Goal: Task Accomplishment & Management: Manage account settings

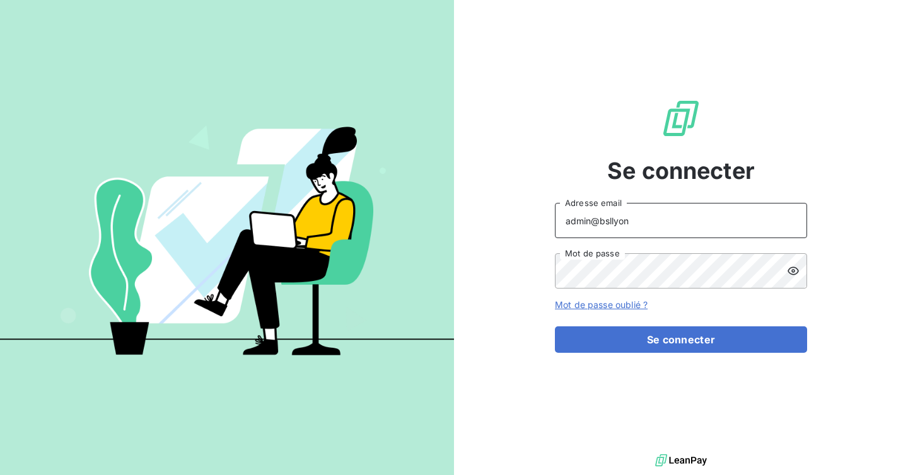
click at [704, 223] on input "admin@bsllyon" at bounding box center [681, 220] width 252 height 35
type input "admin@bslmarseille"
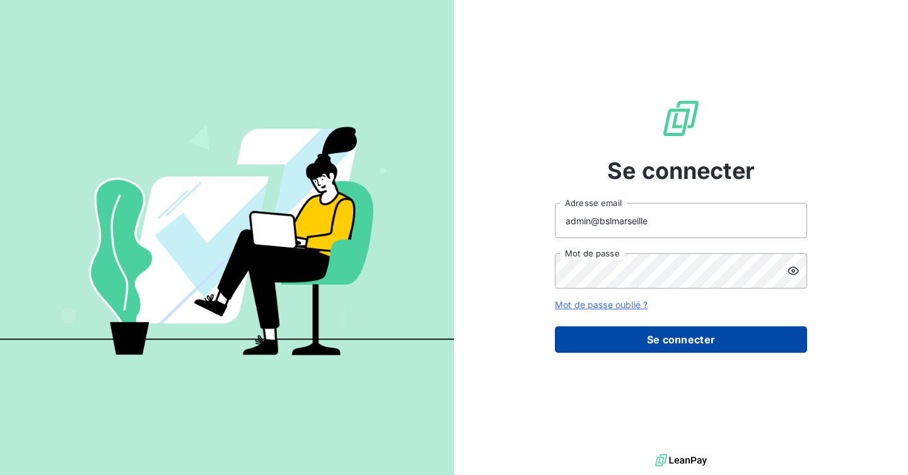
click at [676, 332] on button "Se connecter" at bounding box center [681, 340] width 252 height 26
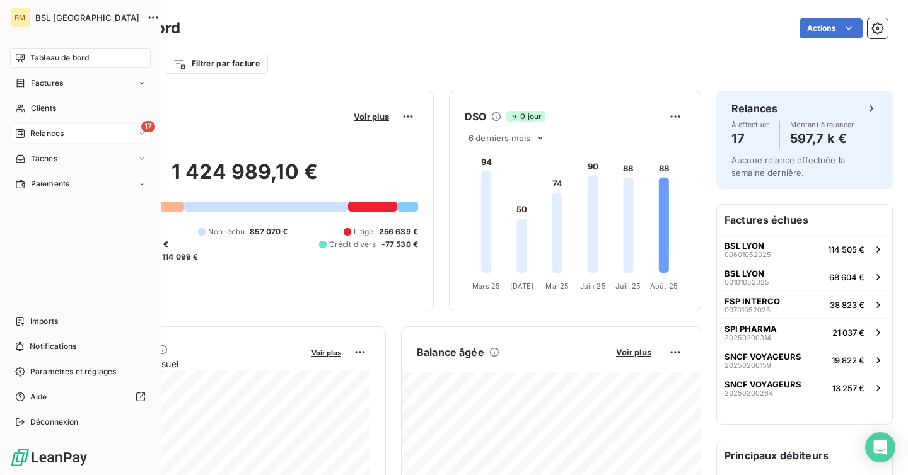
click at [25, 135] on div "Relances" at bounding box center [39, 133] width 49 height 11
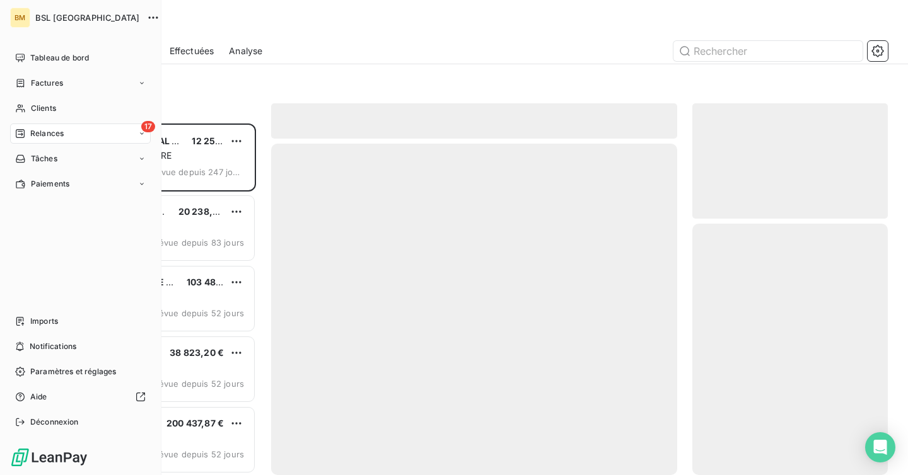
scroll to position [352, 195]
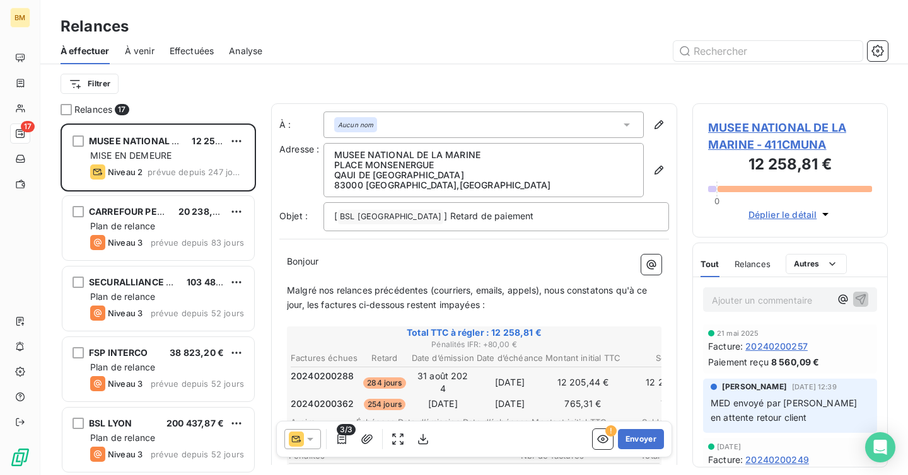
click at [189, 44] on div "Effectuées" at bounding box center [192, 51] width 45 height 26
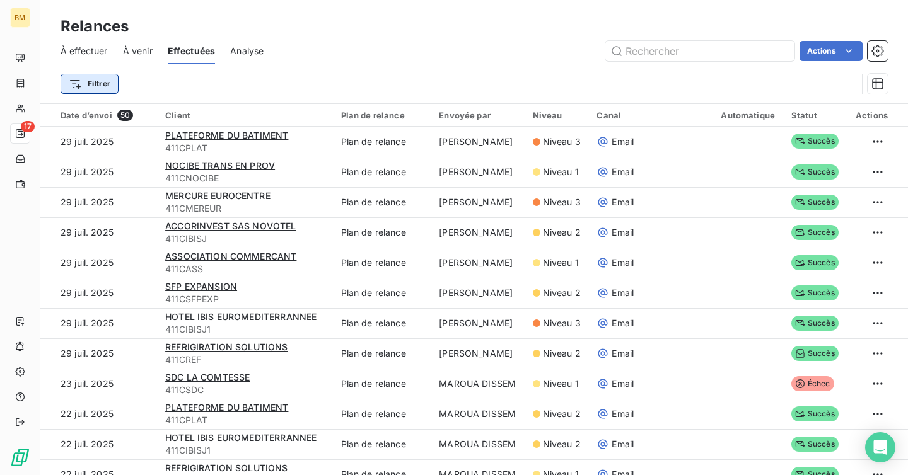
click at [98, 84] on html "BM 17 Relances À effectuer À venir Effectuées Analyse Actions Filtrer Date d’en…" at bounding box center [454, 237] width 908 height 475
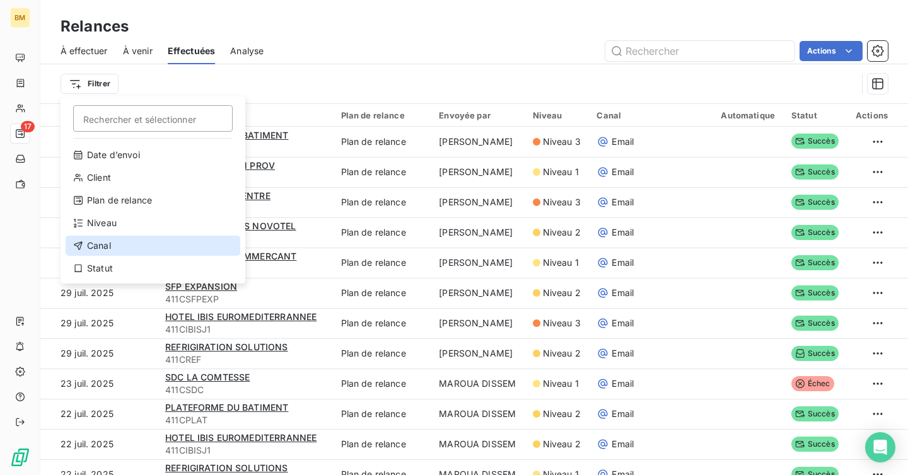
click at [136, 243] on div "Canal" at bounding box center [153, 246] width 175 height 20
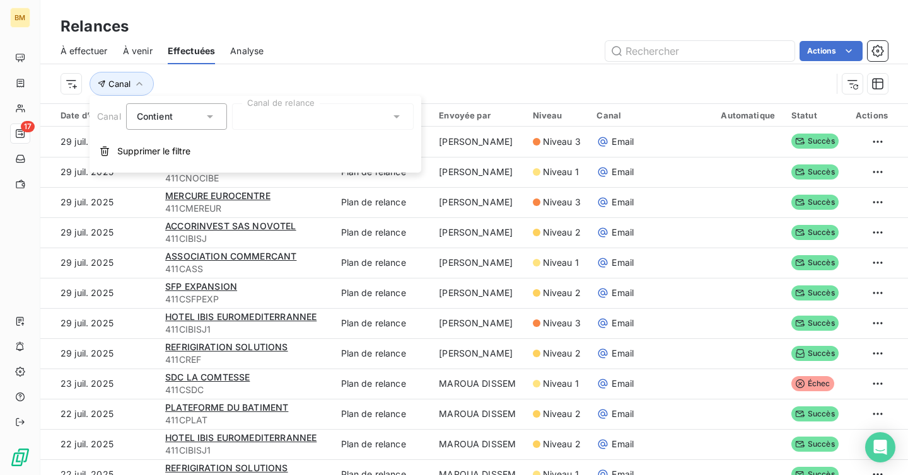
click at [272, 114] on div at bounding box center [323, 116] width 182 height 26
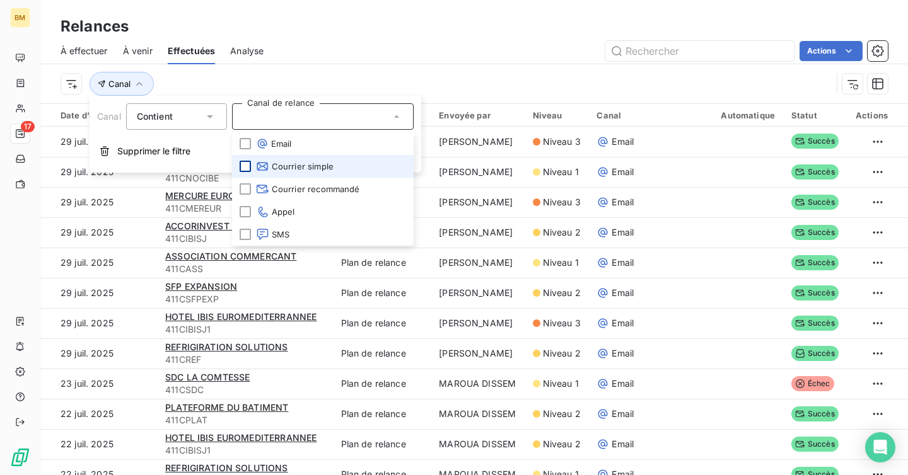
click at [240, 168] on div at bounding box center [245, 166] width 11 height 11
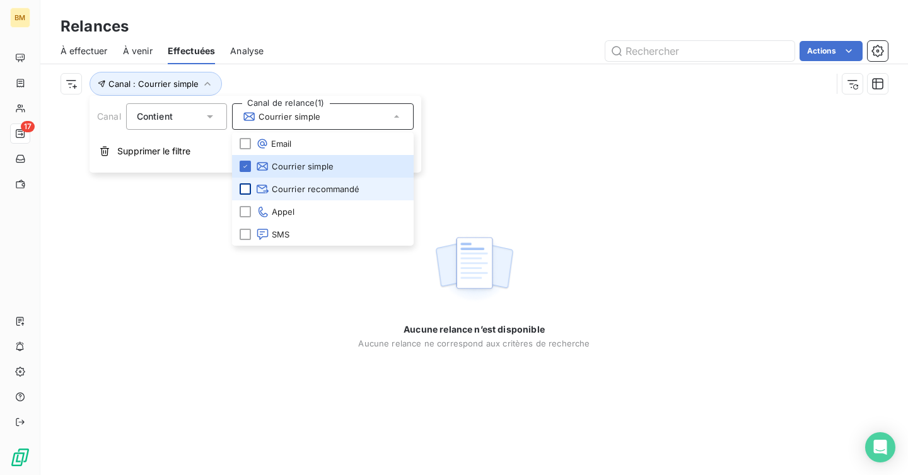
click at [245, 184] on div at bounding box center [245, 189] width 11 height 11
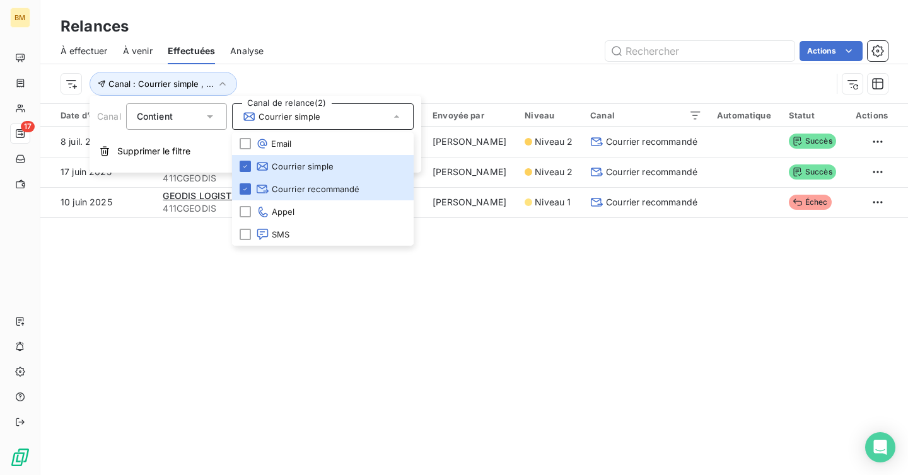
click at [590, 294] on div "Relances À effectuer À venir Effectuées Analyse Actions Canal : Courrier simple…" at bounding box center [474, 237] width 868 height 475
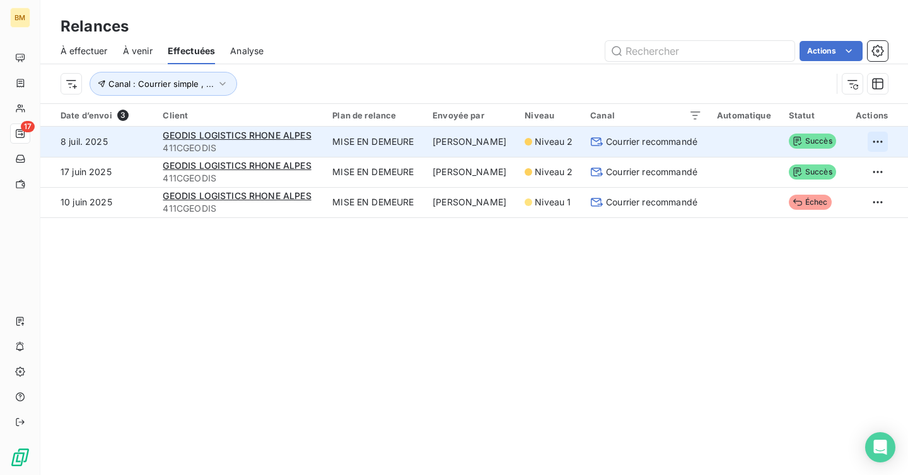
click at [881, 143] on html "BM 17 Relances À effectuer À venir Effectuées Analyse Actions Canal : Courrier …" at bounding box center [454, 237] width 908 height 475
click at [882, 141] on html "BM 17 Relances À effectuer À venir Effectuées Analyse Actions Canal : Courrier …" at bounding box center [454, 237] width 908 height 475
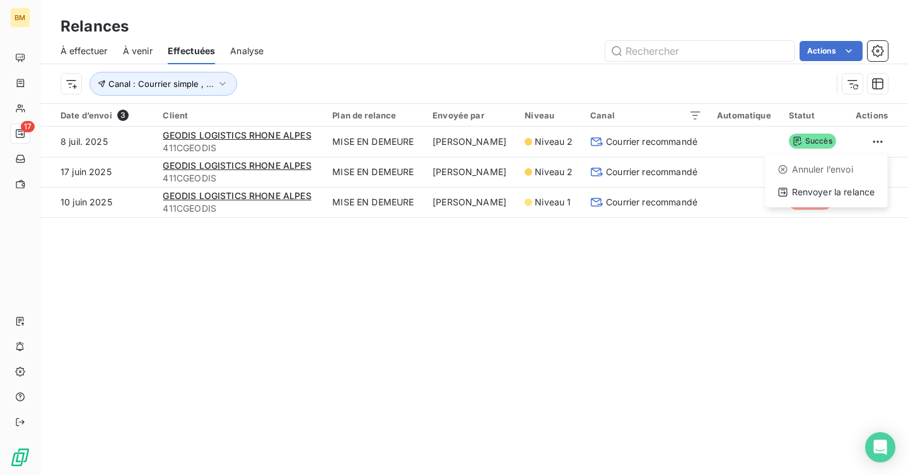
click at [878, 436] on html "BM 17 Relances À effectuer À venir Effectuées Analyse Actions Canal : Courrier …" at bounding box center [454, 237] width 908 height 475
click at [866, 444] on div "Open Intercom Messenger" at bounding box center [880, 447] width 33 height 33
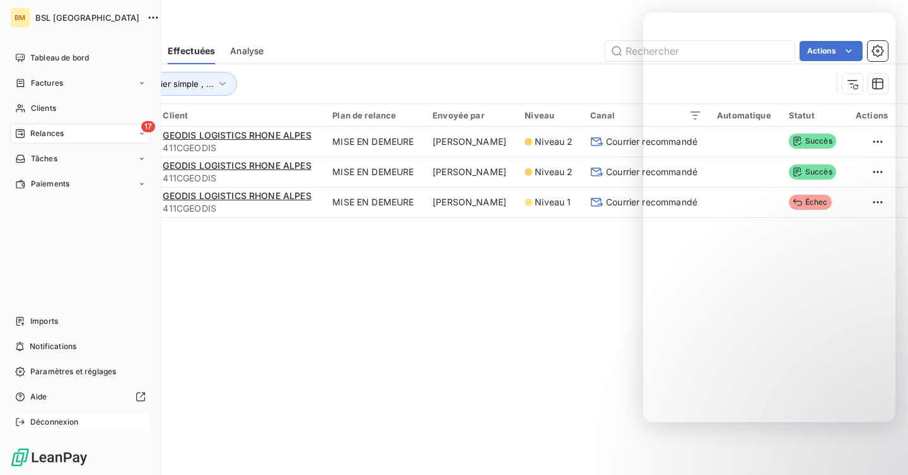
click at [62, 419] on span "Déconnexion" at bounding box center [54, 422] width 49 height 11
